Goal: Information Seeking & Learning: Learn about a topic

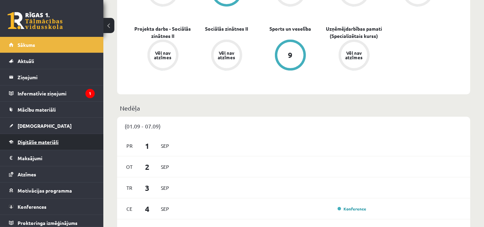
click at [46, 143] on span "Digitālie materiāli" at bounding box center [38, 142] width 41 height 6
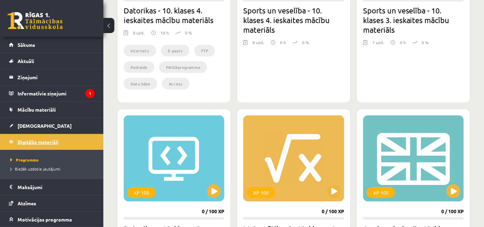
click at [46, 143] on span "Digitālie materiāli" at bounding box center [38, 142] width 41 height 6
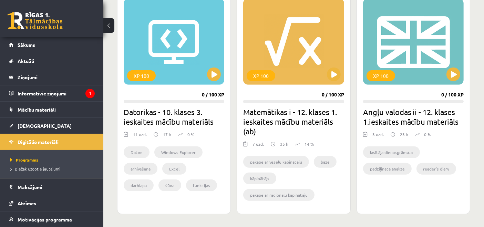
scroll to position [462, 0]
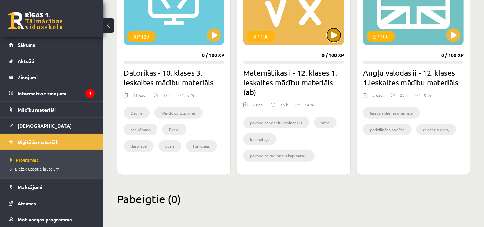
click at [331, 32] on button at bounding box center [334, 35] width 14 height 14
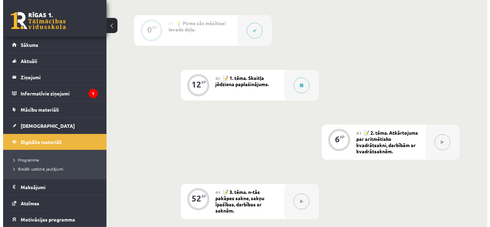
scroll to position [229, 0]
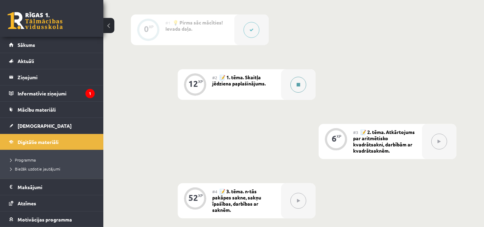
click at [294, 83] on button at bounding box center [298, 85] width 16 height 16
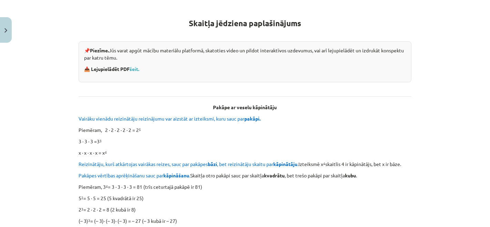
scroll to position [115, 0]
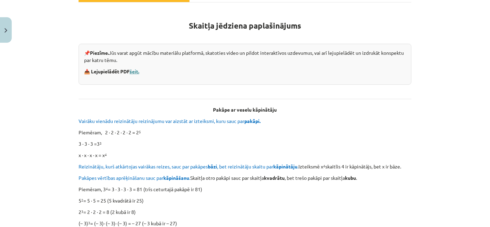
click at [132, 72] on link "šeit." at bounding box center [134, 71] width 10 height 6
